Goal: Find specific page/section

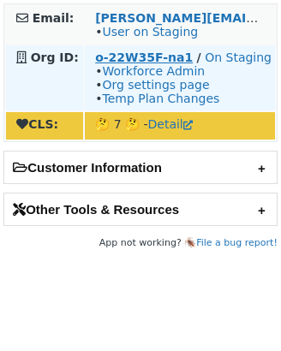
click at [112, 53] on strong "o-22W35F-na1" at bounding box center [143, 57] width 97 height 14
click at [148, 56] on strong "o-23EDZV-na1" at bounding box center [142, 57] width 95 height 14
